Goal: Task Accomplishment & Management: Complete application form

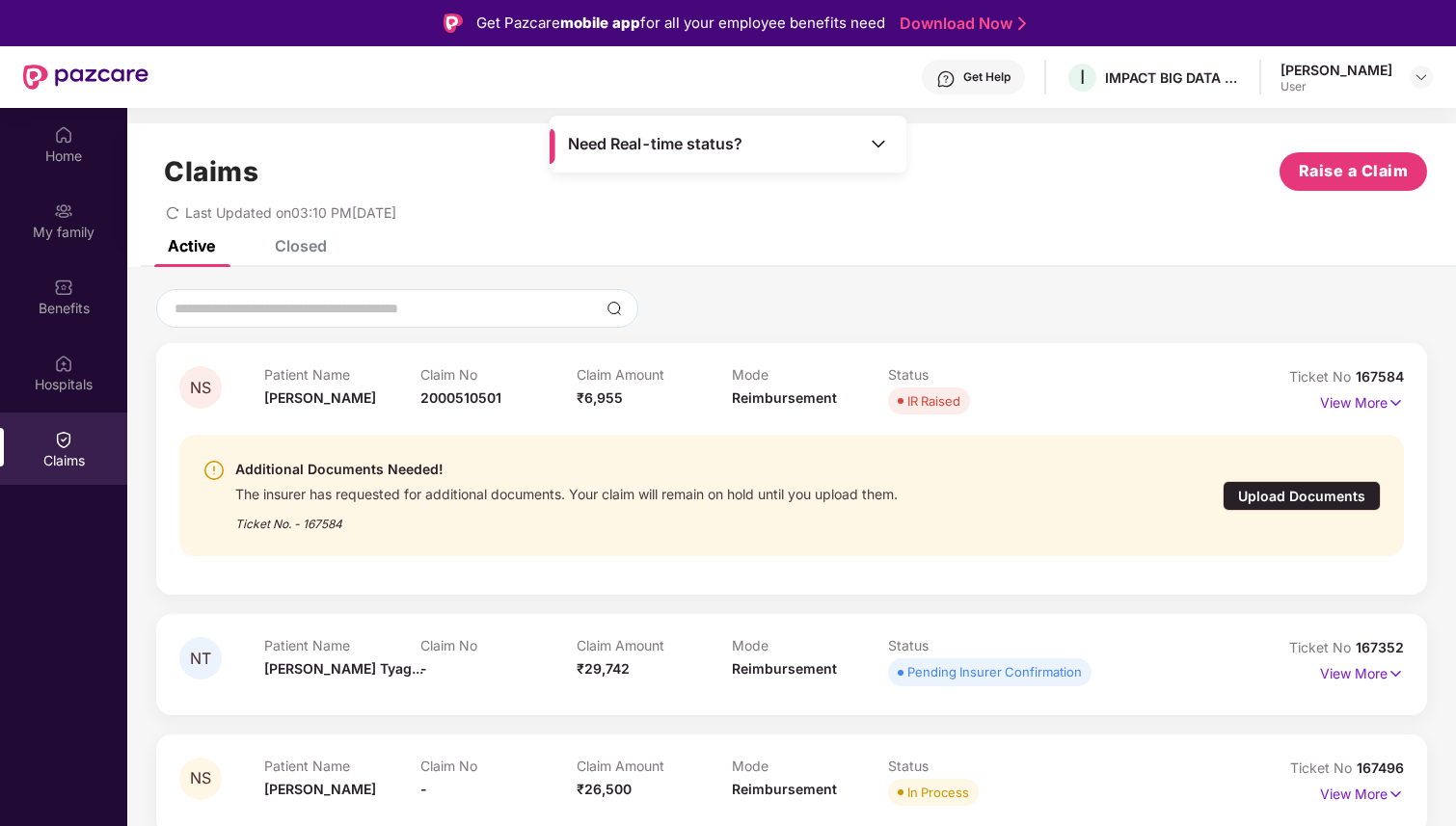
click at [1315, 497] on div "Upload Documents" at bounding box center [1302, 495] width 158 height 30
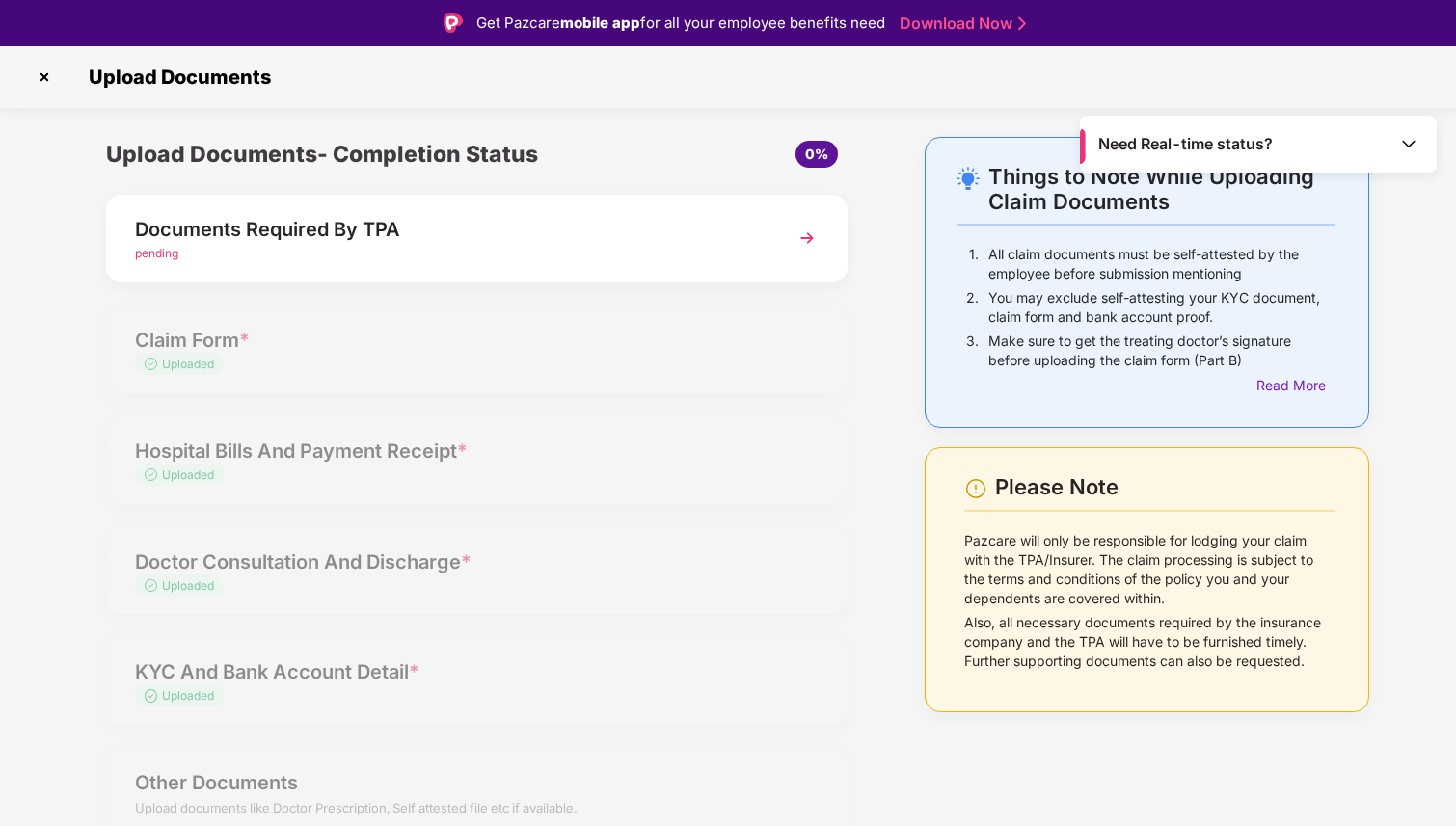
click at [803, 237] on img at bounding box center [807, 238] width 35 height 35
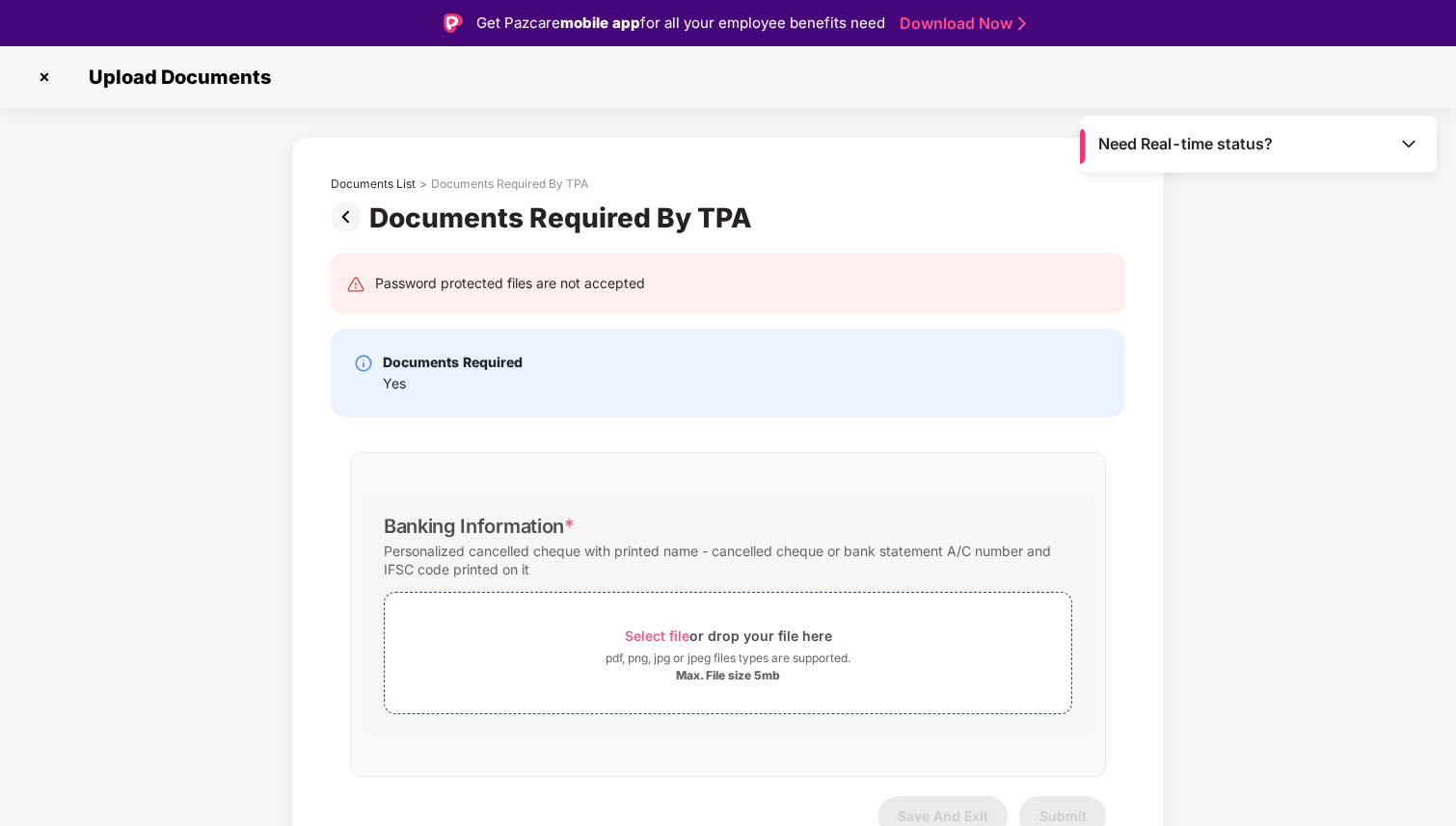
scroll to position [23, 0]
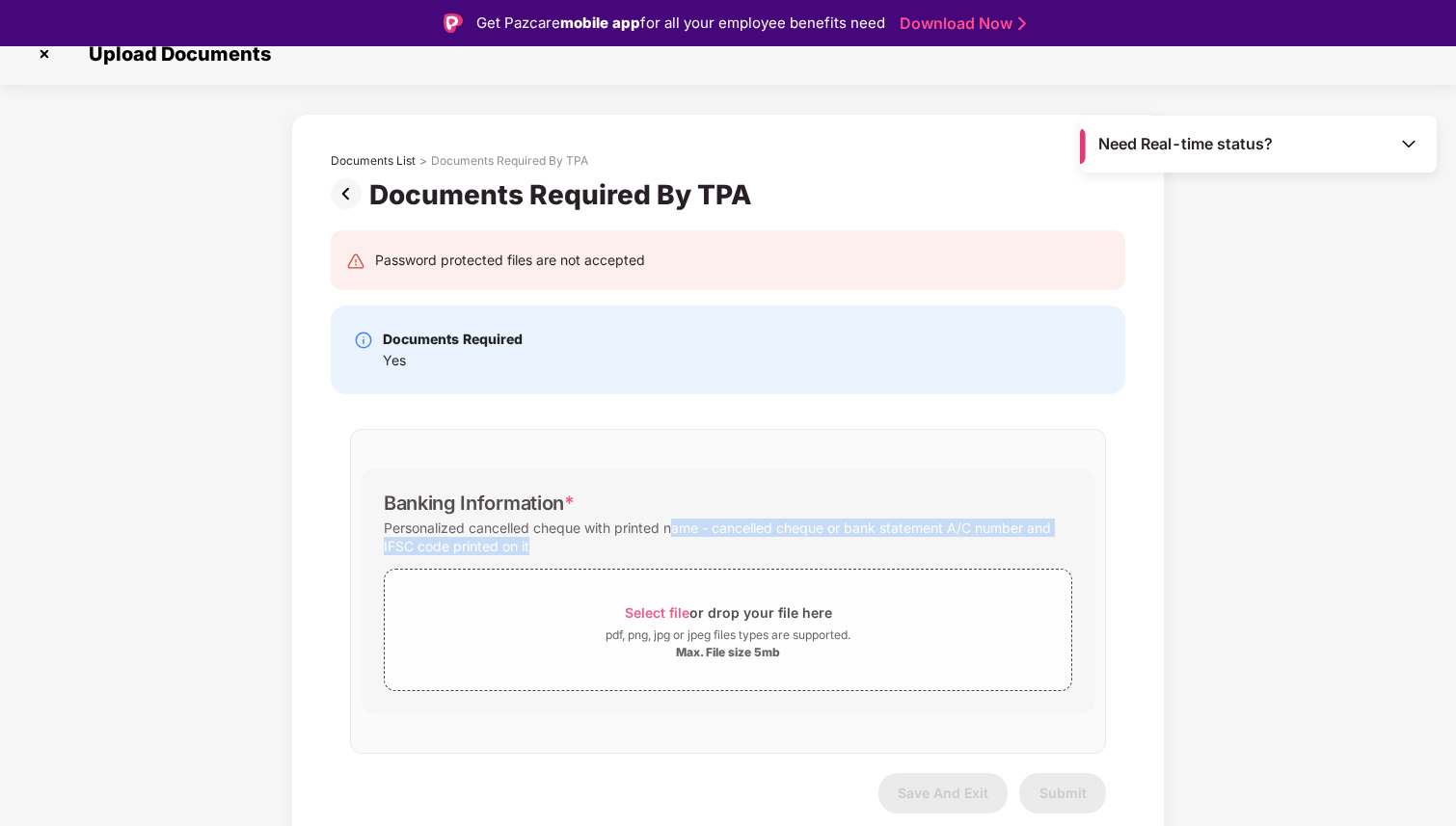
drag, startPoint x: 670, startPoint y: 529, endPoint x: 850, endPoint y: 566, distance: 183.8
click at [850, 566] on div "Banking Information * Personalized cancelled cheque with printed name - cancell…" at bounding box center [728, 591] width 735 height 246
click at [850, 566] on div "Select file or drop your file here pdf, png, jpg or jpeg files types are suppor…" at bounding box center [728, 625] width 688 height 132
click at [228, 583] on div "Documents List > Documents Required By TPA Documents Required By TPA Password p…" at bounding box center [728, 493] width 1456 height 759
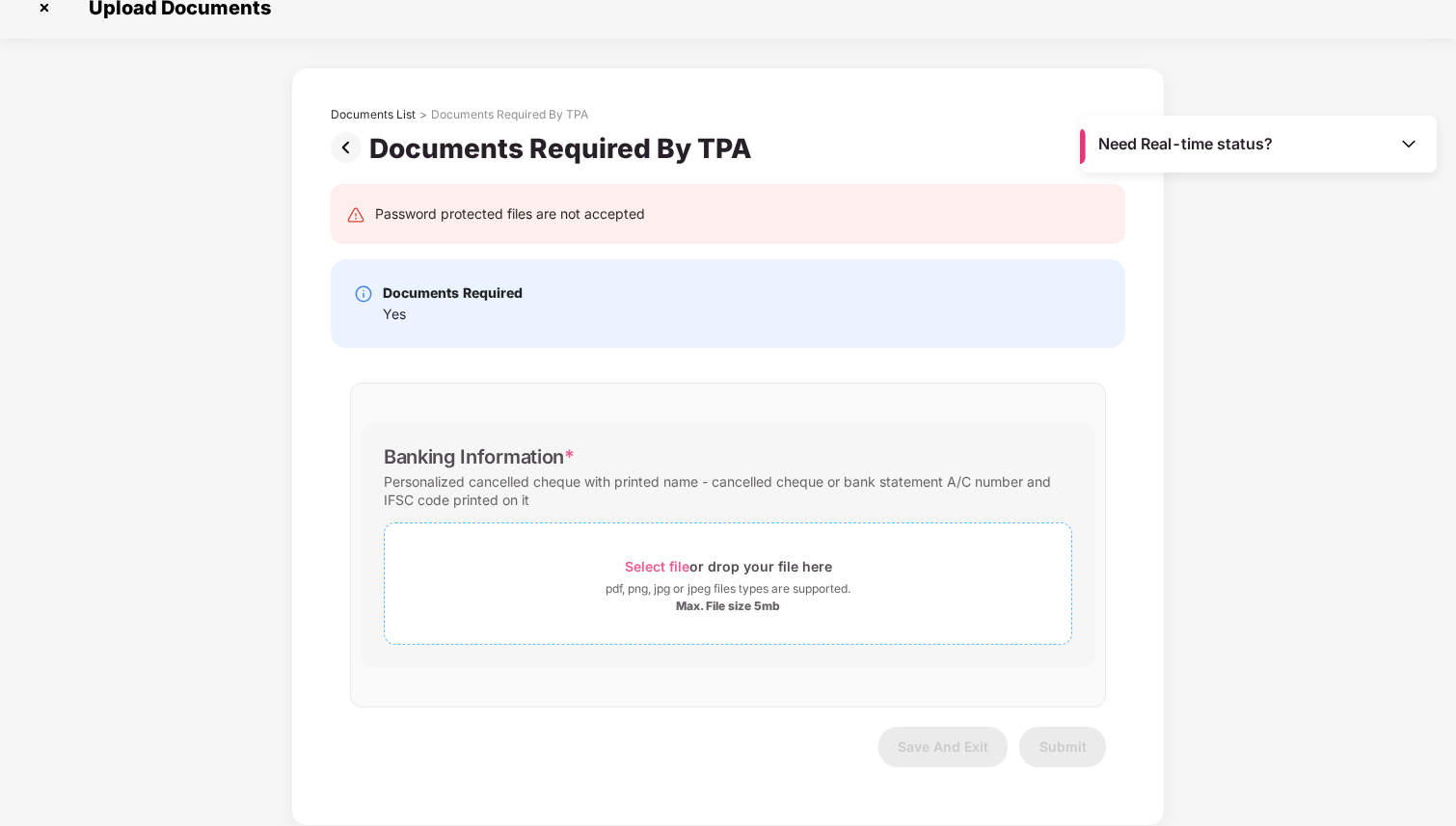
click at [664, 566] on span "Select file" at bounding box center [657, 566] width 65 height 16
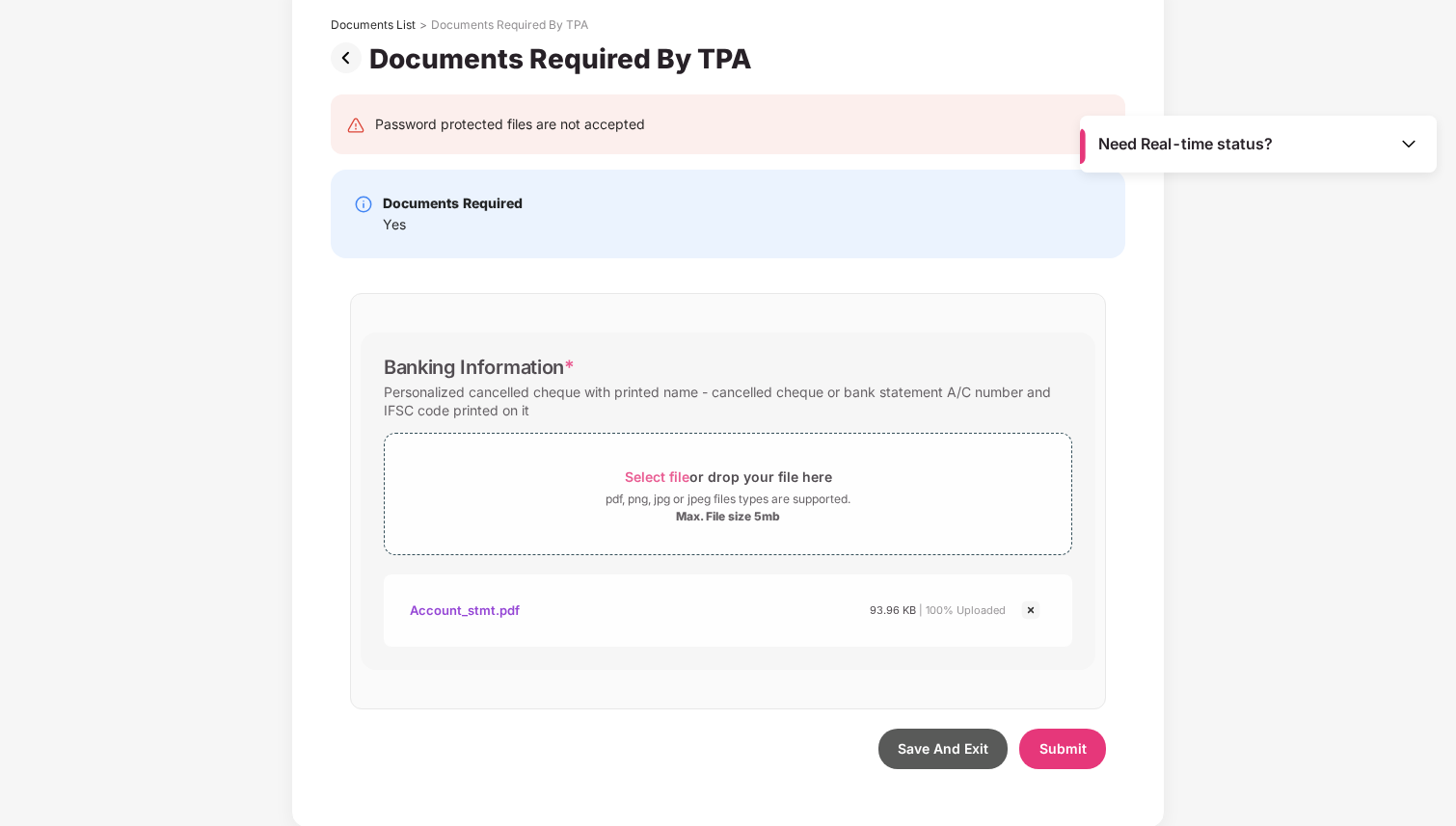
scroll to position [115, 0]
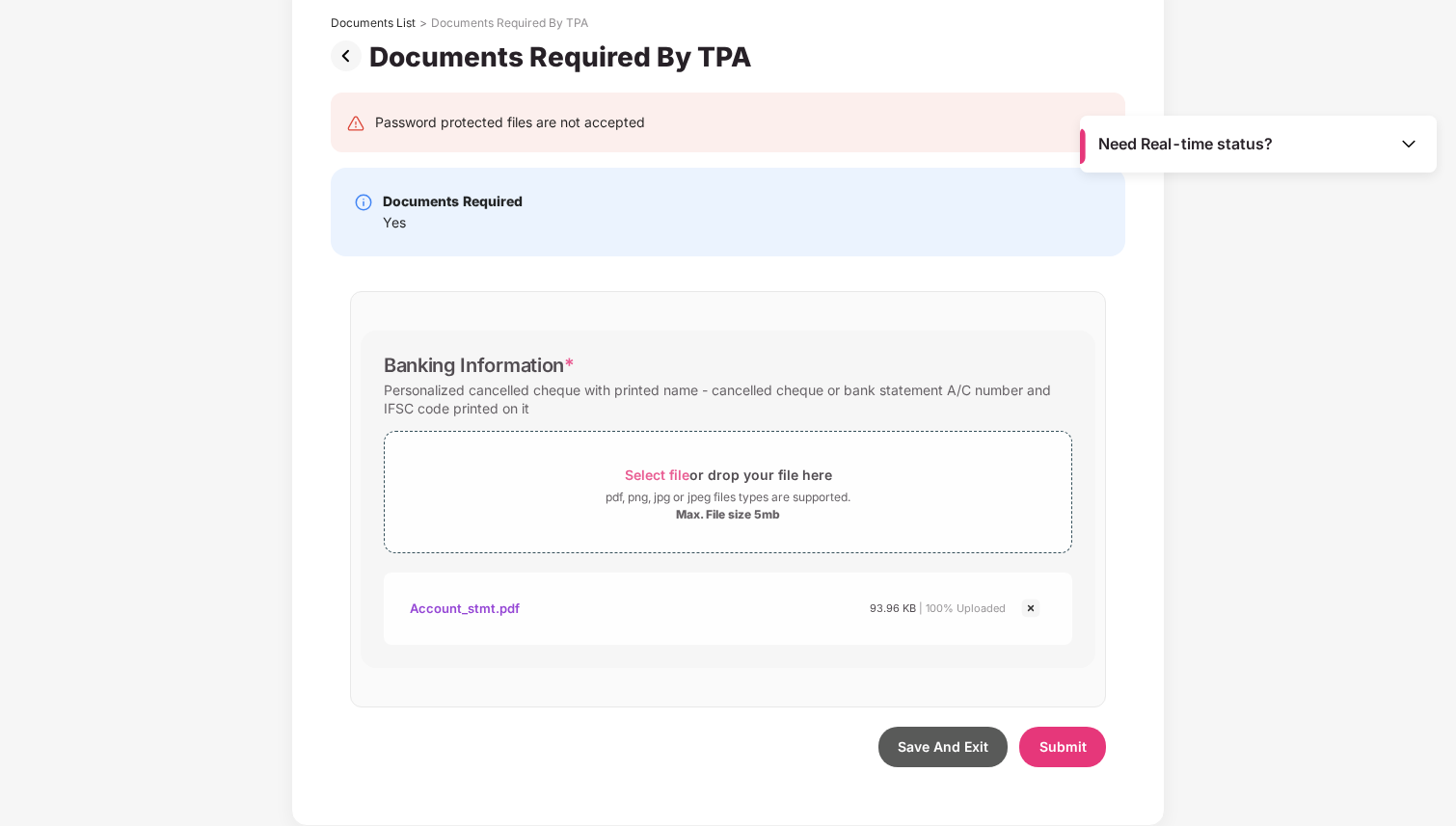
click at [463, 605] on div "Account_stmt.pdf" at bounding box center [465, 608] width 110 height 33
click at [1059, 750] on span "Submit" at bounding box center [1063, 746] width 47 height 16
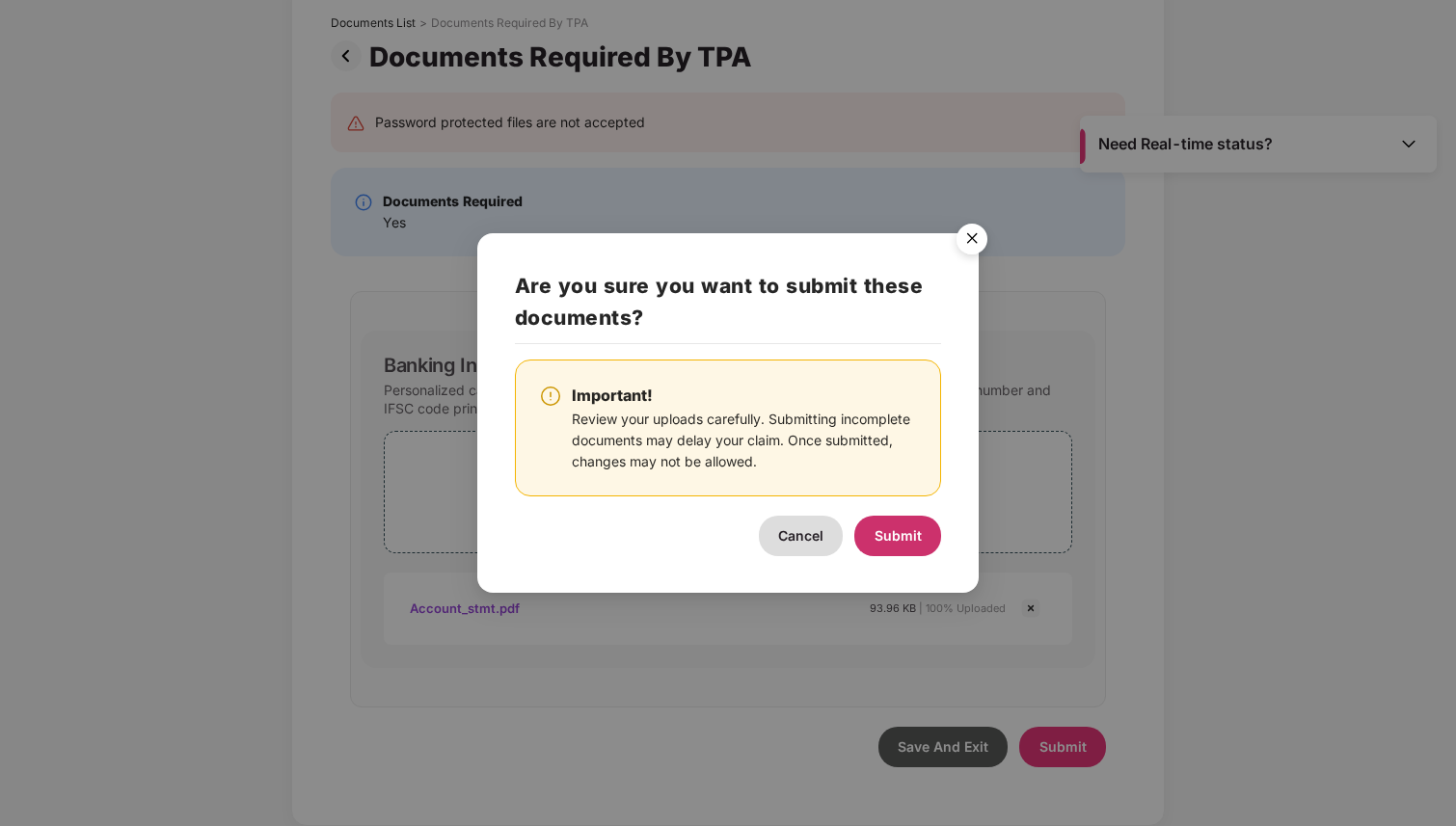
click at [899, 535] on span "Submit" at bounding box center [898, 535] width 47 height 16
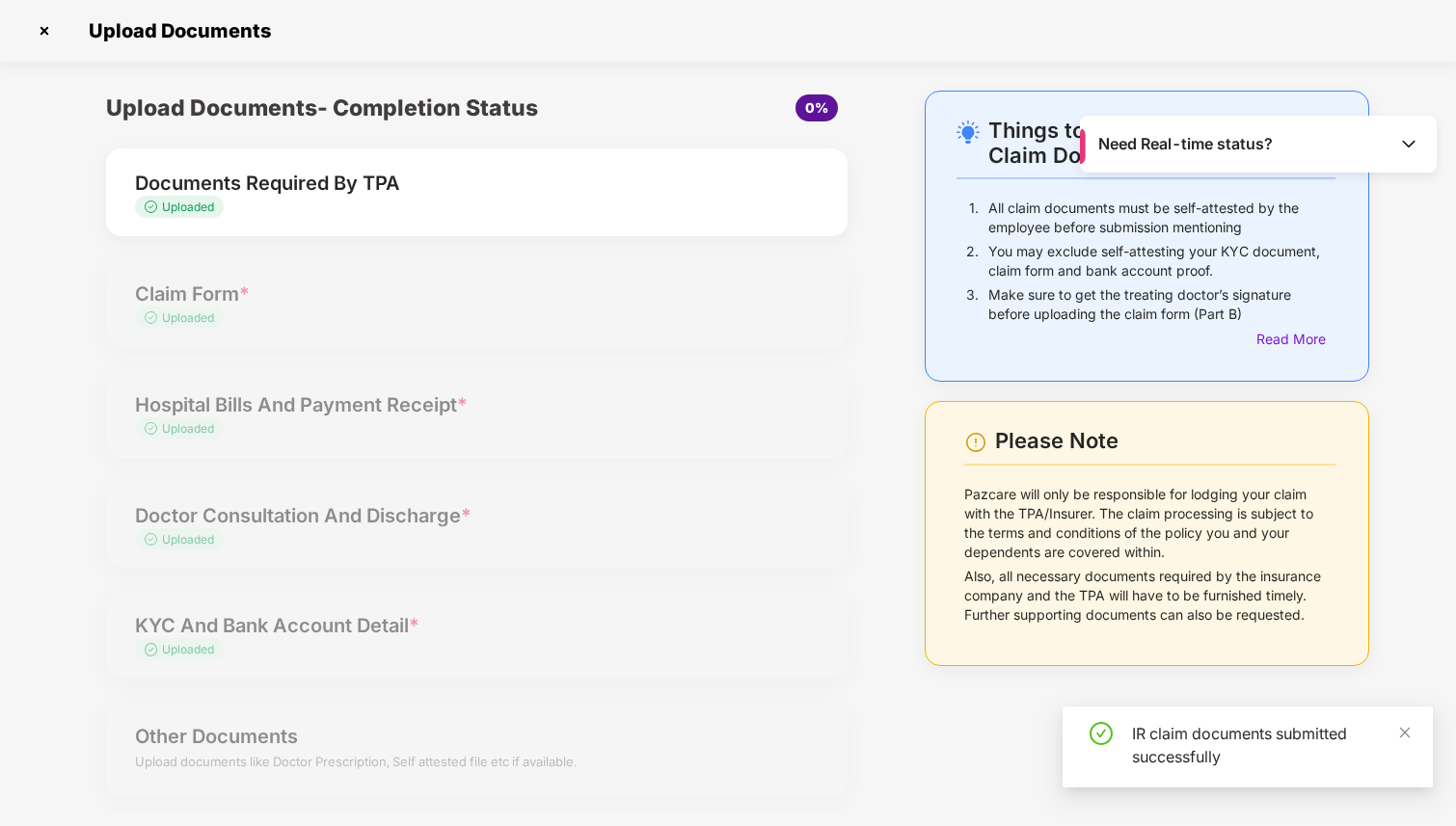
click at [1407, 146] on img at bounding box center [1409, 144] width 19 height 19
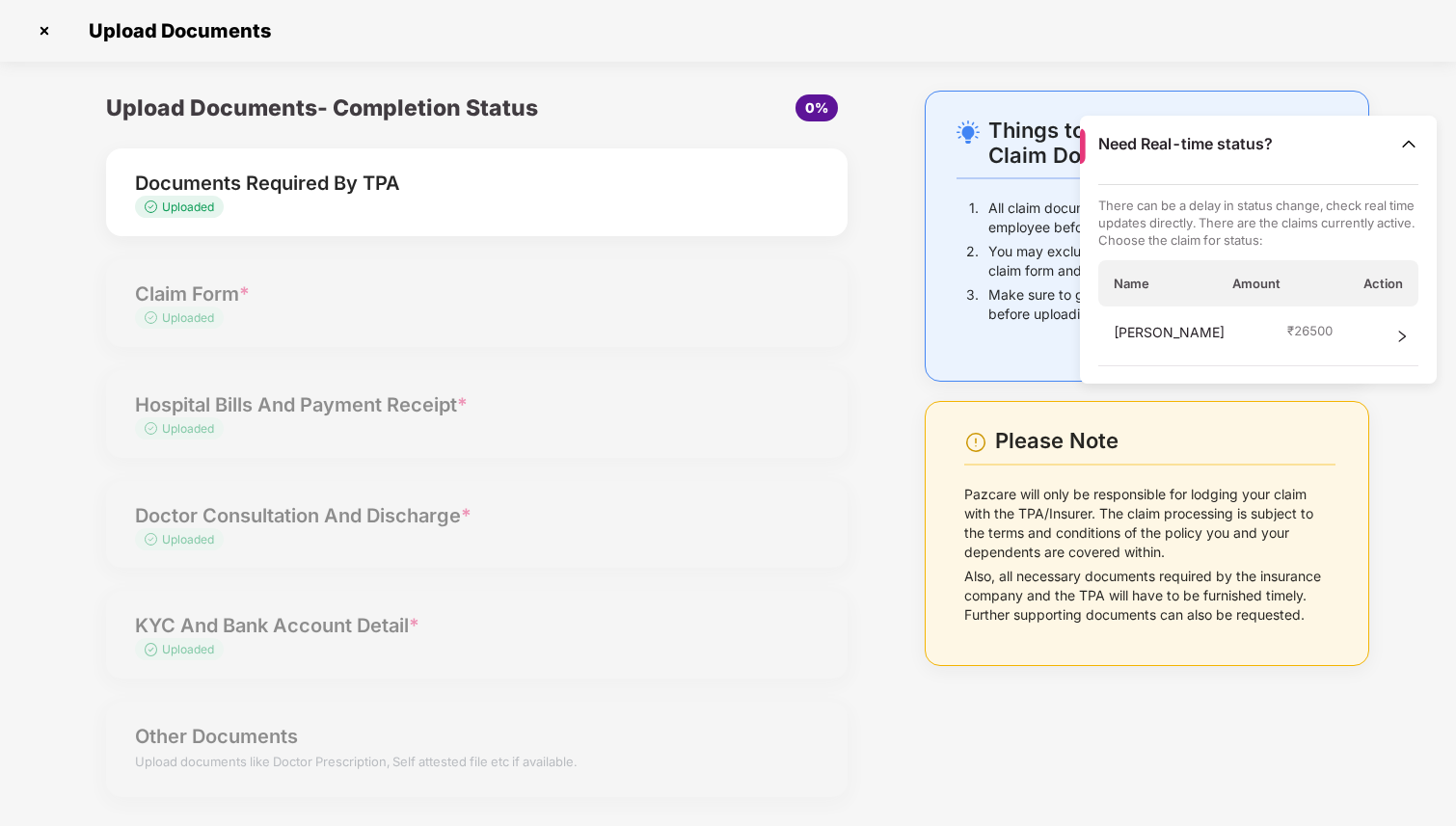
click at [891, 636] on div "Upload Documents- Completion Status 0% Documents Required By TPA Uploaded Claim…" at bounding box center [476, 455] width 838 height 730
click at [1413, 144] on img at bounding box center [1409, 144] width 19 height 19
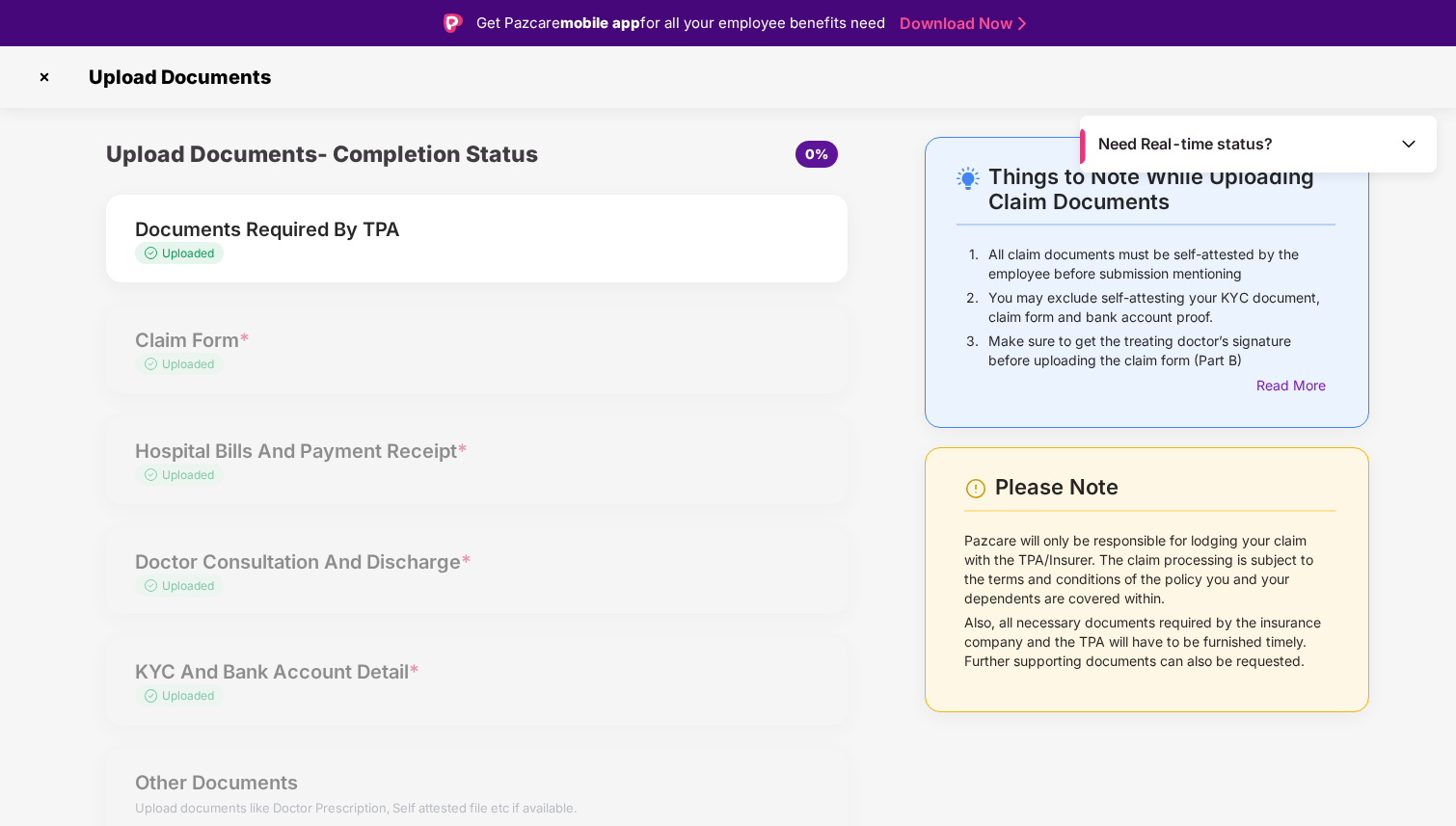
scroll to position [46, 0]
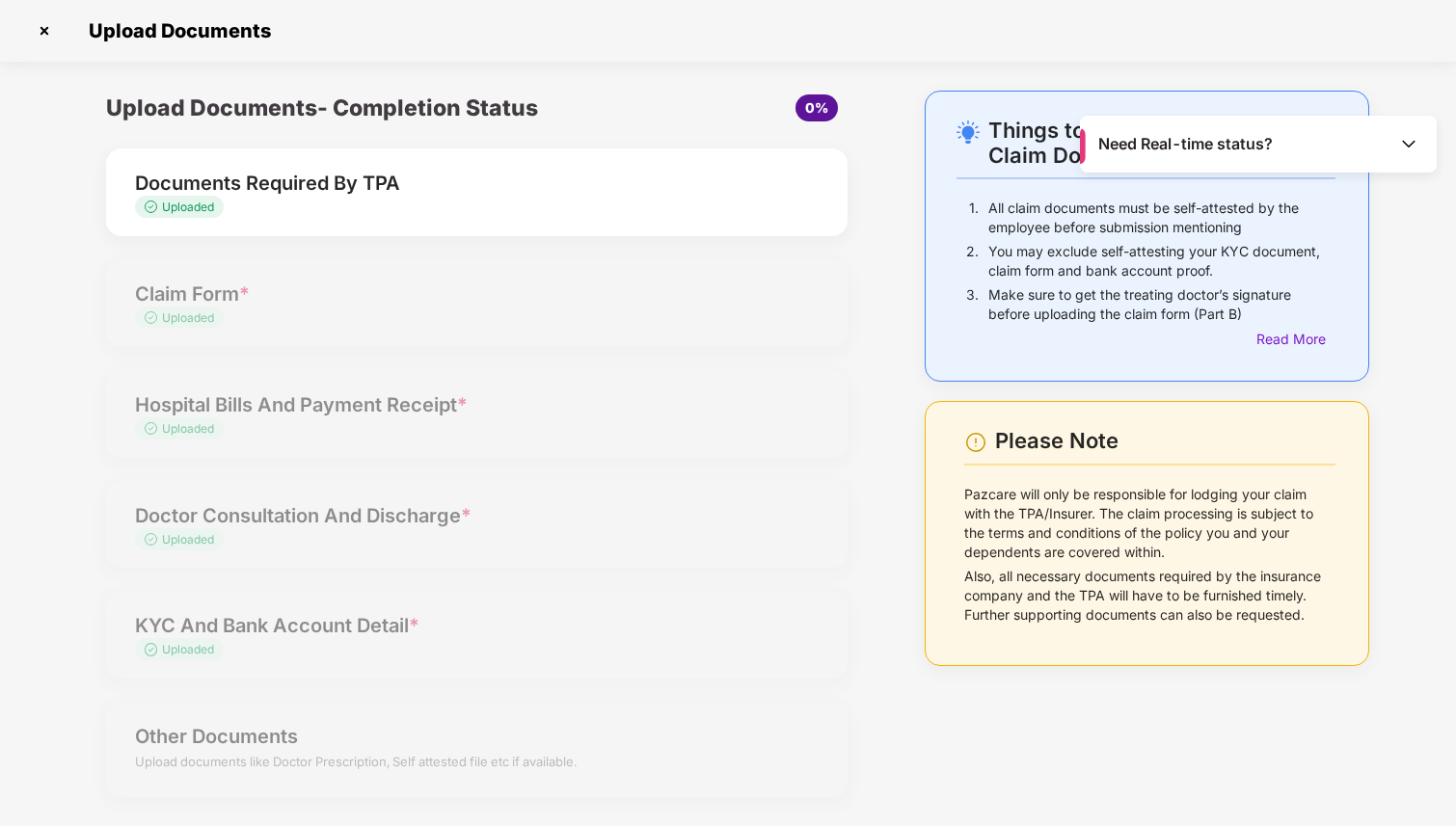
click at [40, 26] on img at bounding box center [44, 31] width 31 height 31
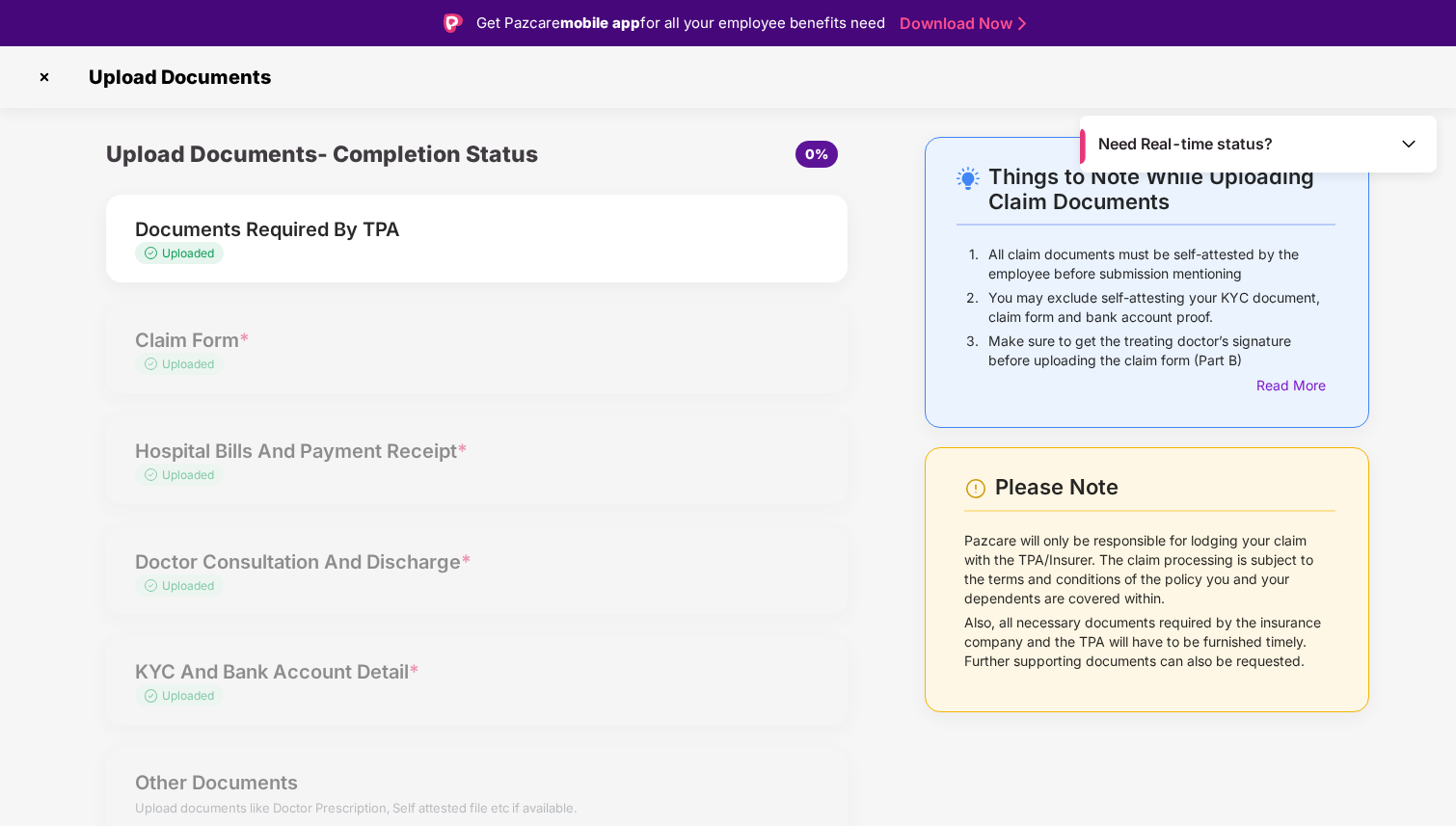
click at [46, 77] on img at bounding box center [44, 77] width 31 height 31
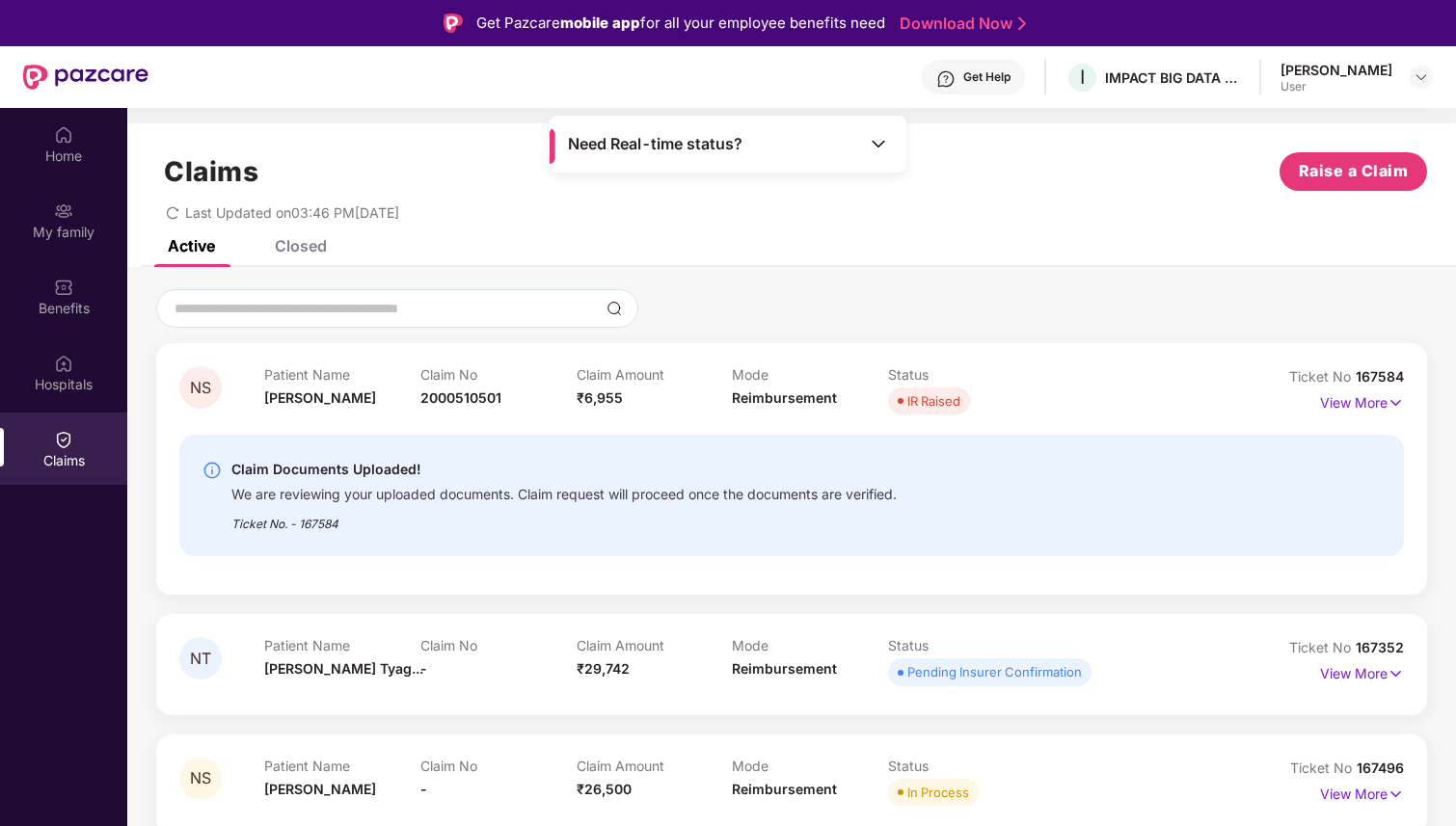
click at [940, 402] on div "IR Raised" at bounding box center [933, 401] width 53 height 19
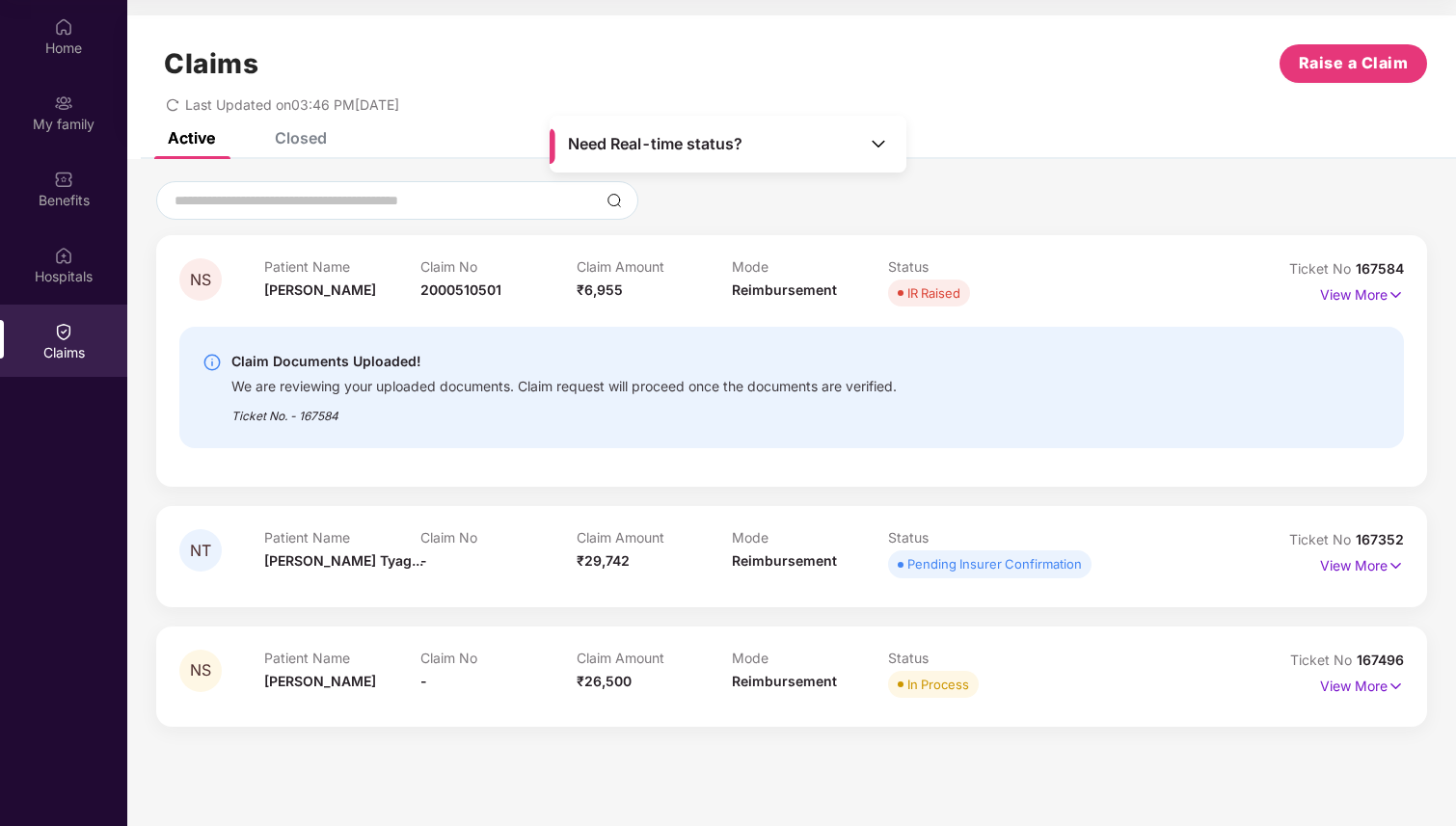
click at [948, 686] on div "In Process" at bounding box center [938, 684] width 62 height 19
click at [1028, 696] on div "In Process" at bounding box center [966, 684] width 156 height 27
click at [475, 396] on div "Ticket No. - 167584" at bounding box center [564, 410] width 665 height 30
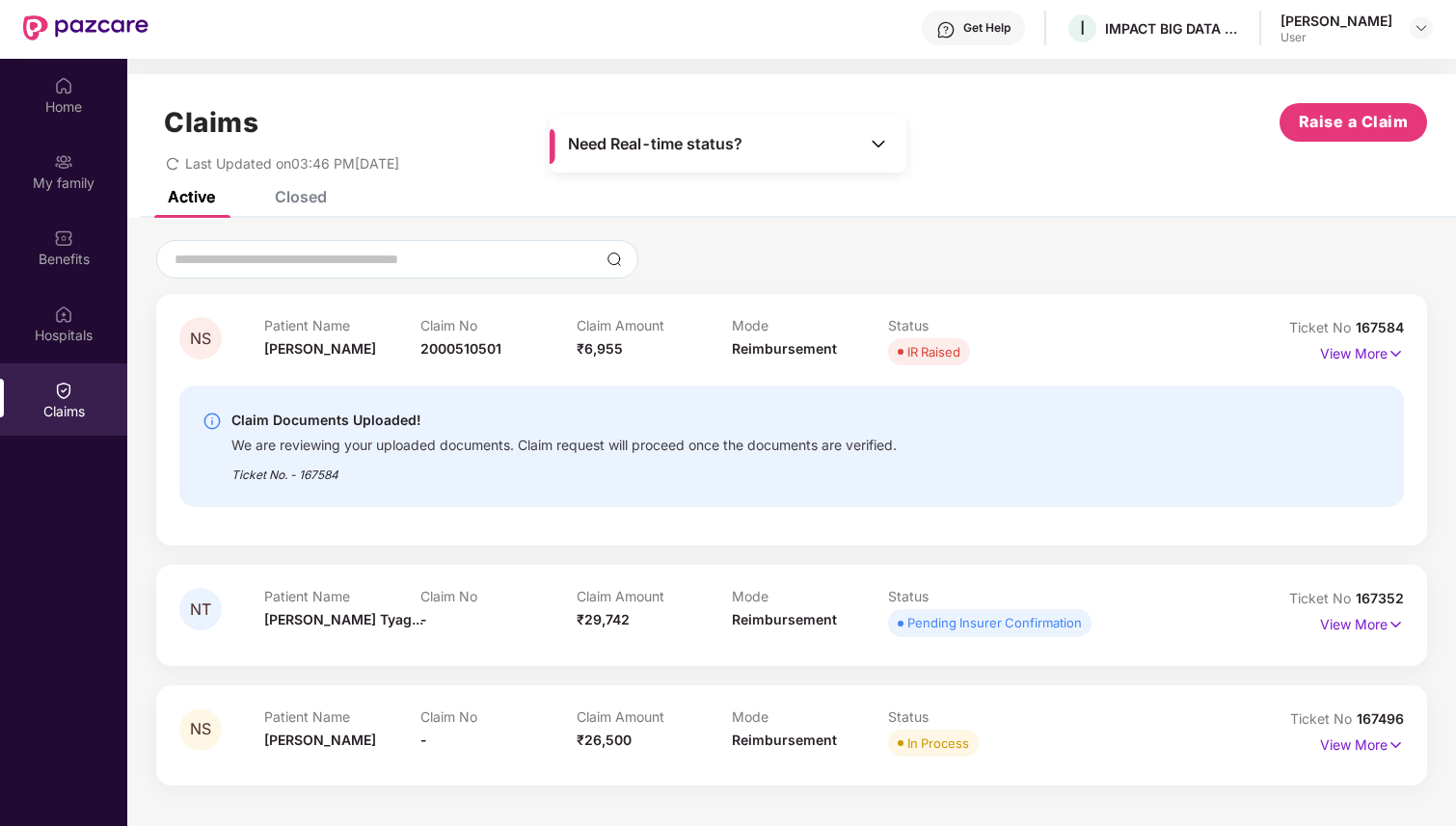
scroll to position [0, 0]
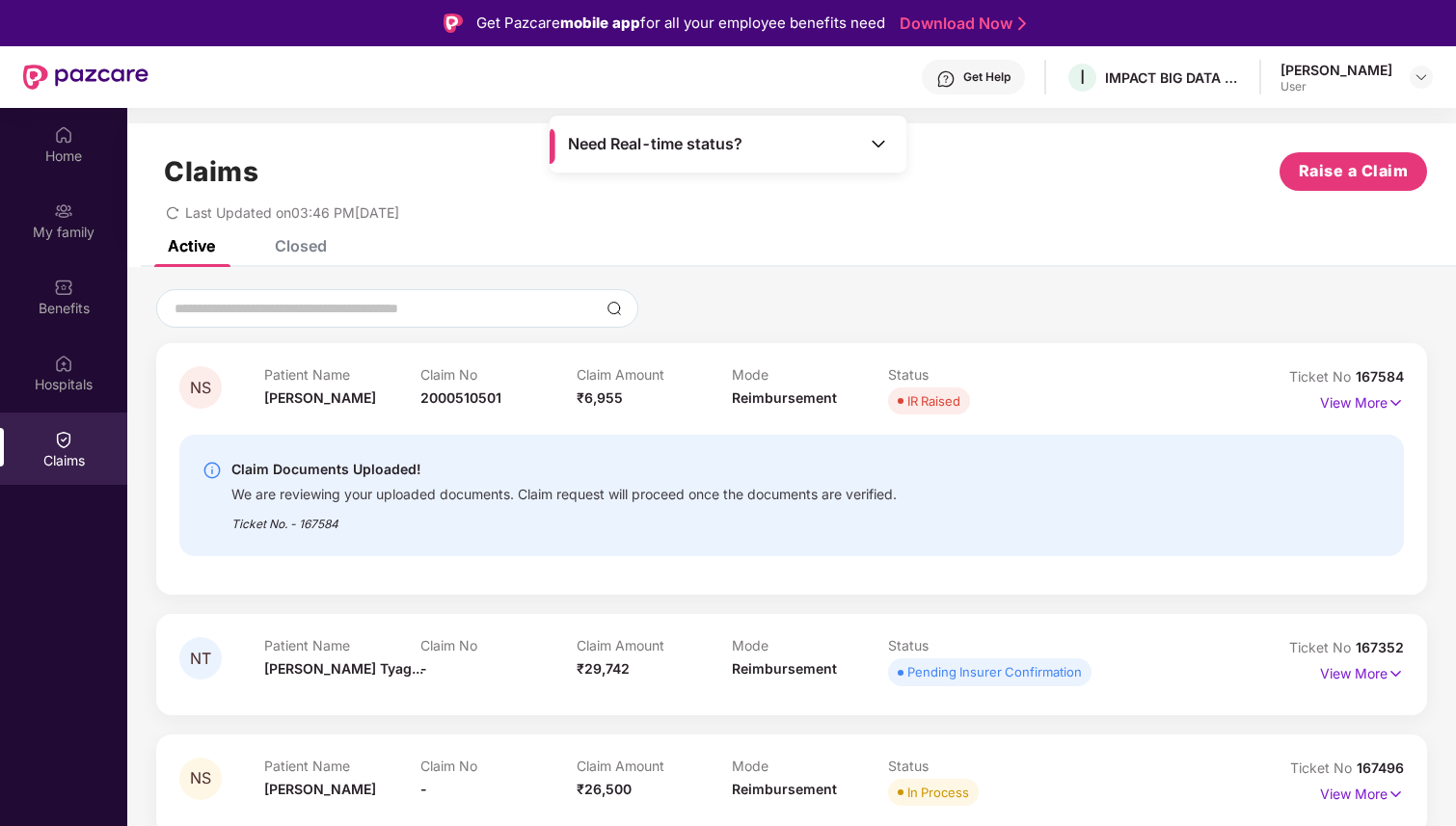
click at [882, 141] on img at bounding box center [878, 144] width 19 height 19
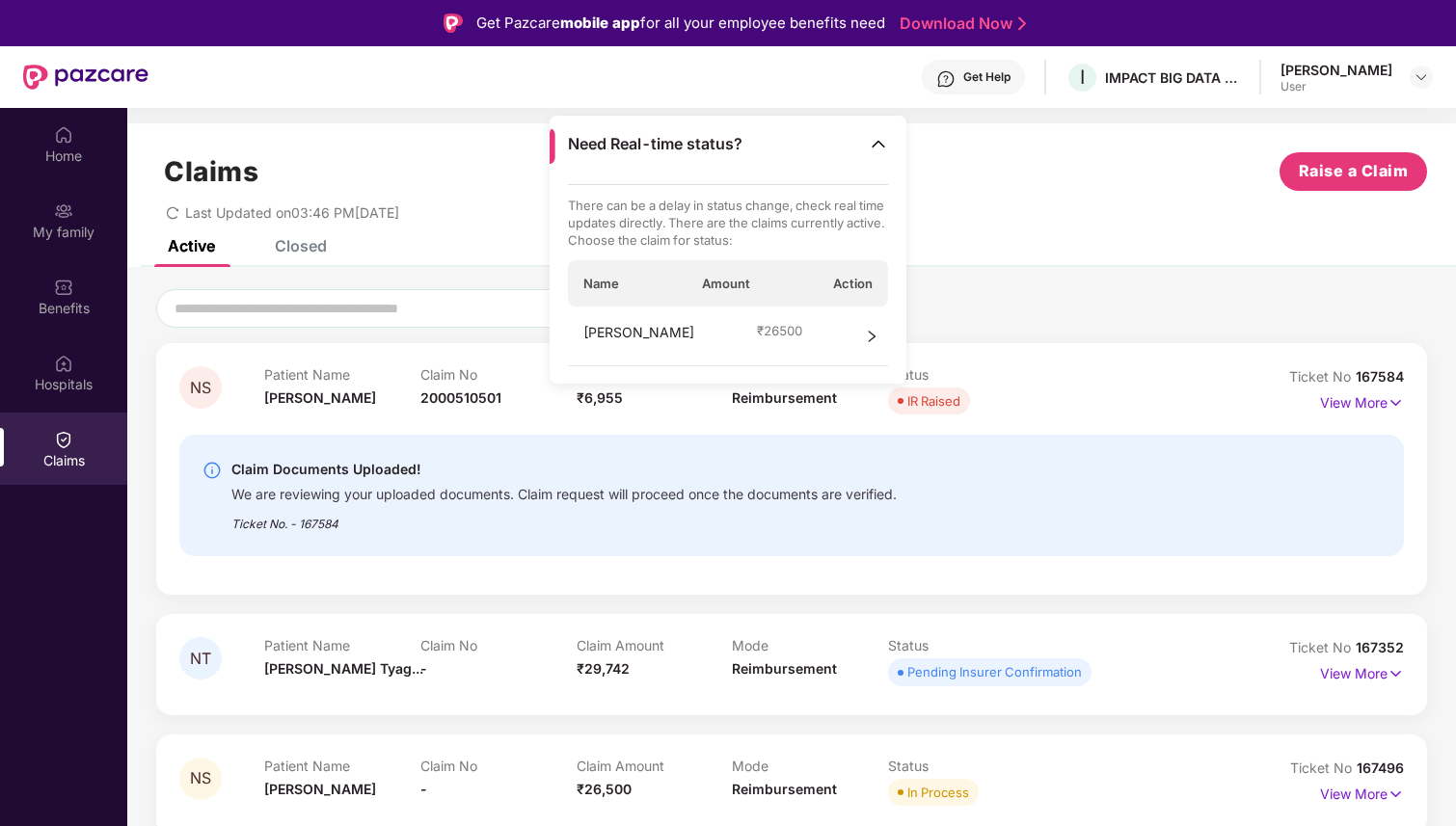
click at [882, 141] on img at bounding box center [878, 144] width 19 height 19
